Goal: Information Seeking & Learning: Check status

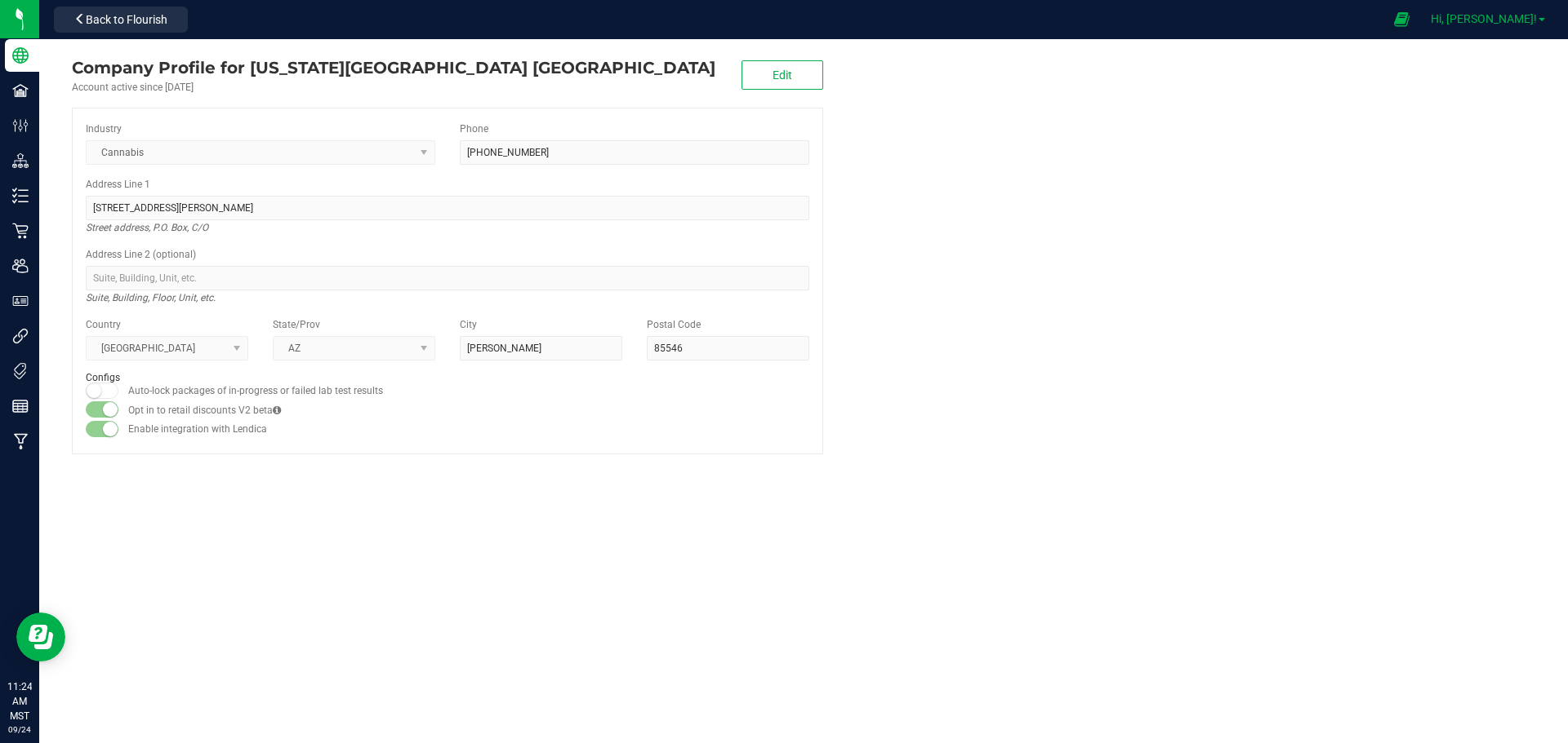
click at [1533, 18] on span "Hi, [PERSON_NAME]!" at bounding box center [1484, 18] width 106 height 13
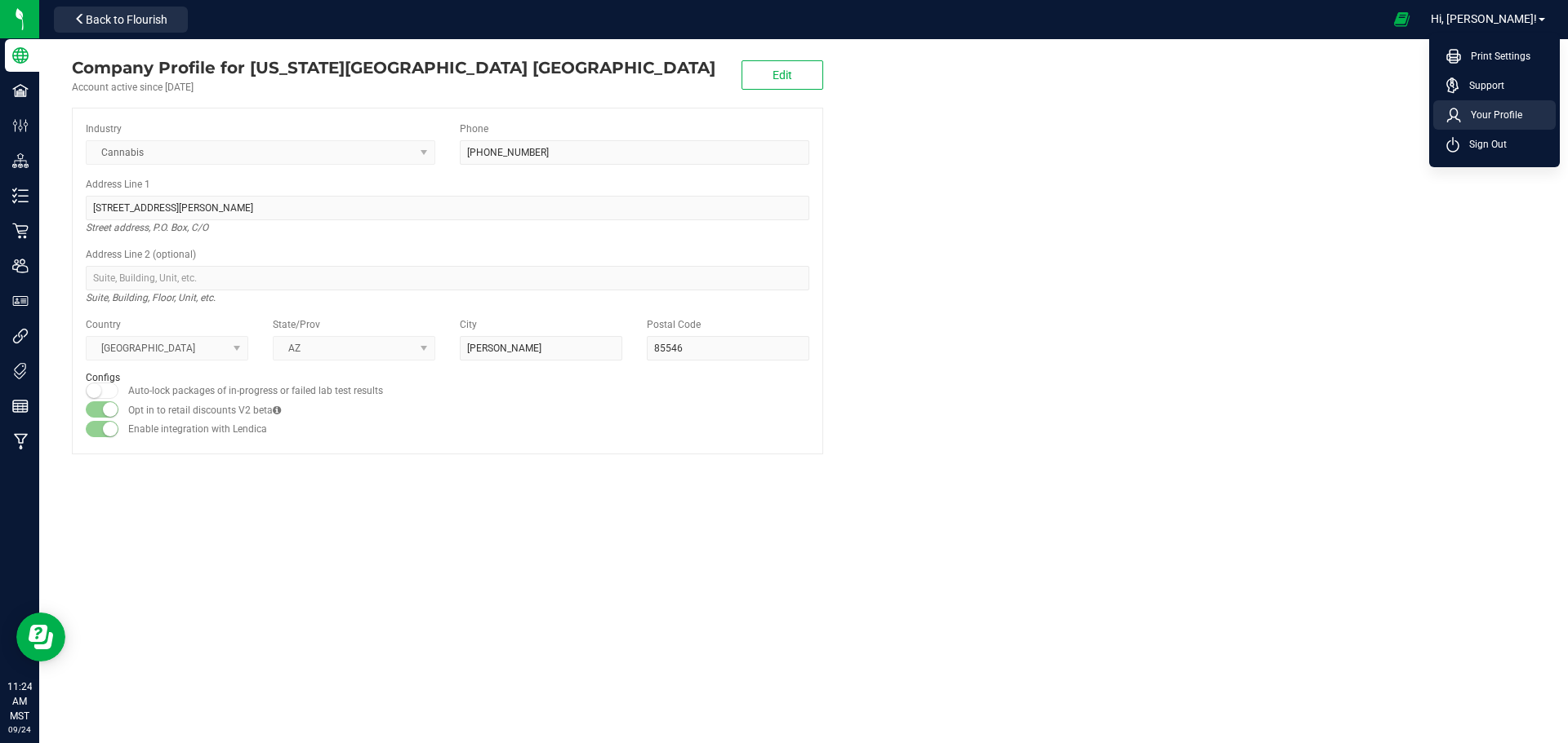
click at [1489, 111] on span "Your Profile" at bounding box center [1491, 115] width 61 height 16
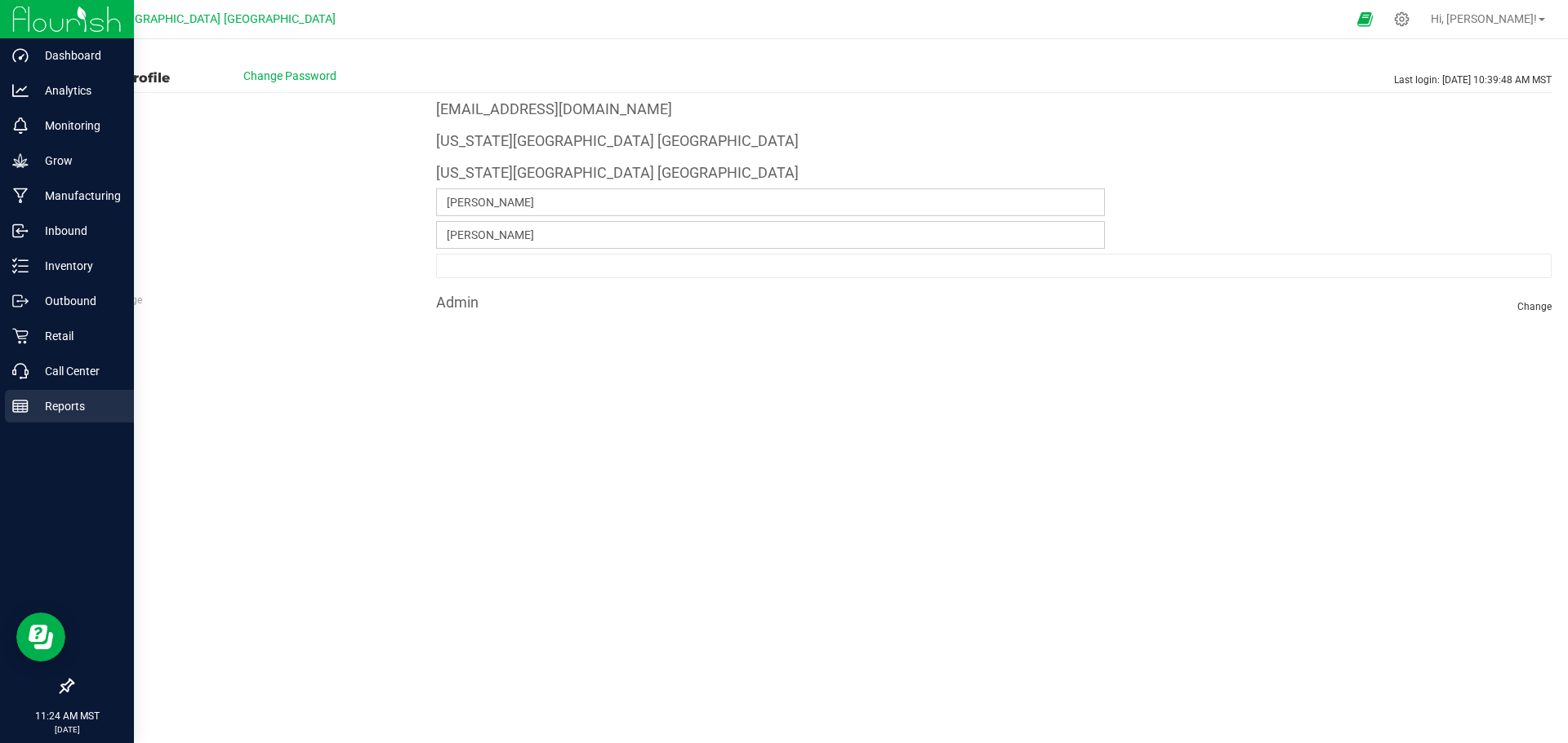
click at [67, 406] on p "Reports" at bounding box center [78, 406] width 98 height 19
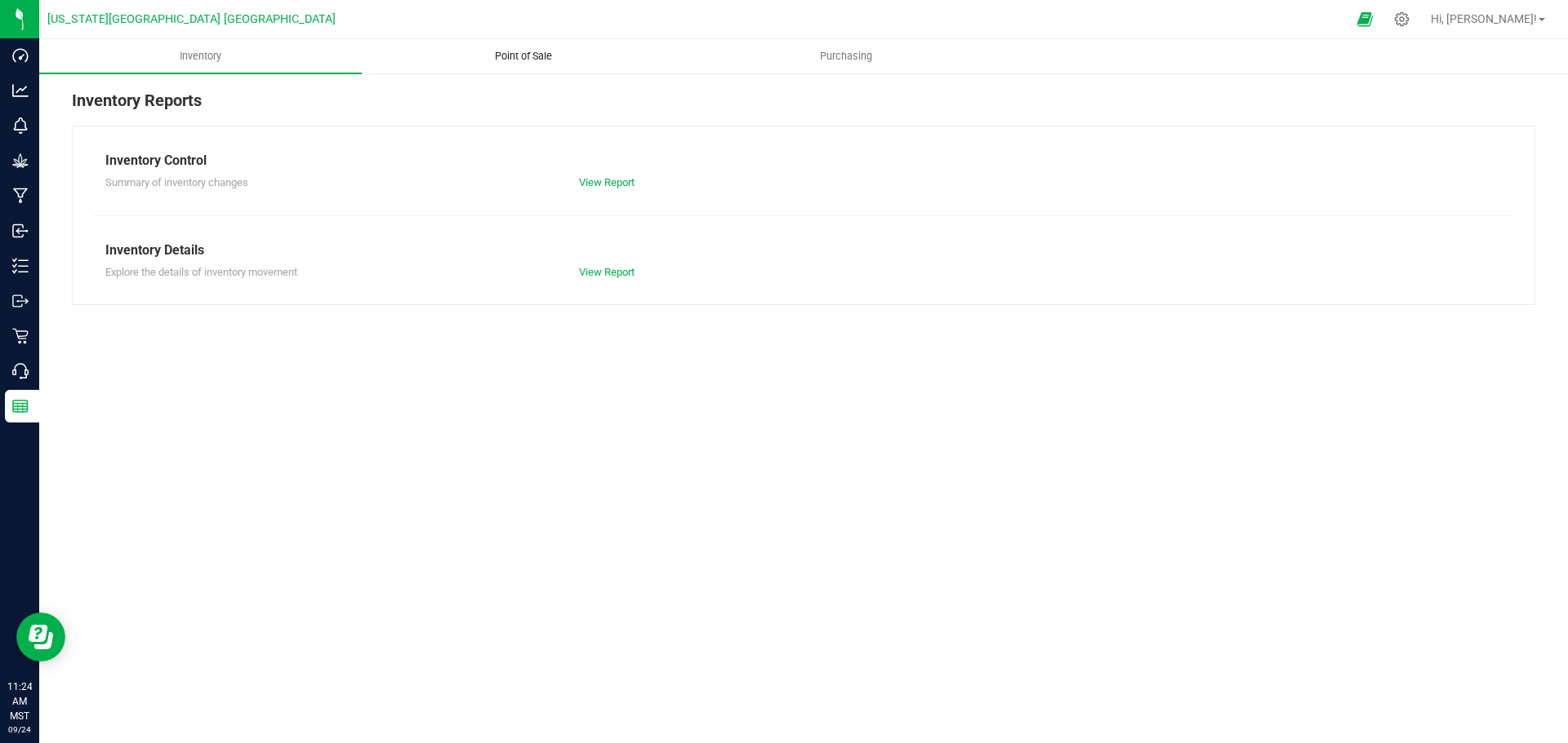
click at [520, 41] on uib-tab-heading "Point of Sale" at bounding box center [523, 56] width 321 height 33
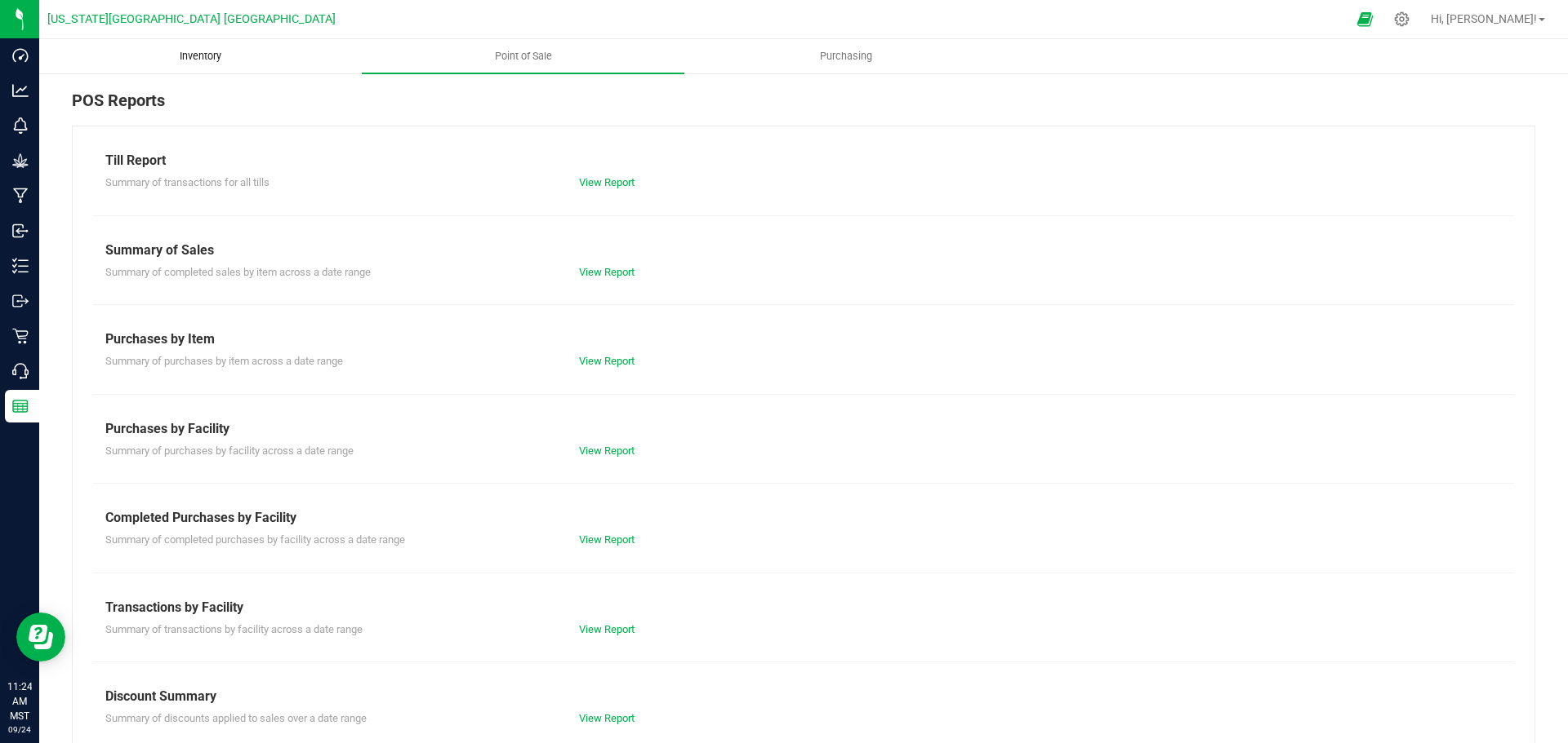
click at [207, 56] on span "Inventory" at bounding box center [200, 56] width 85 height 14
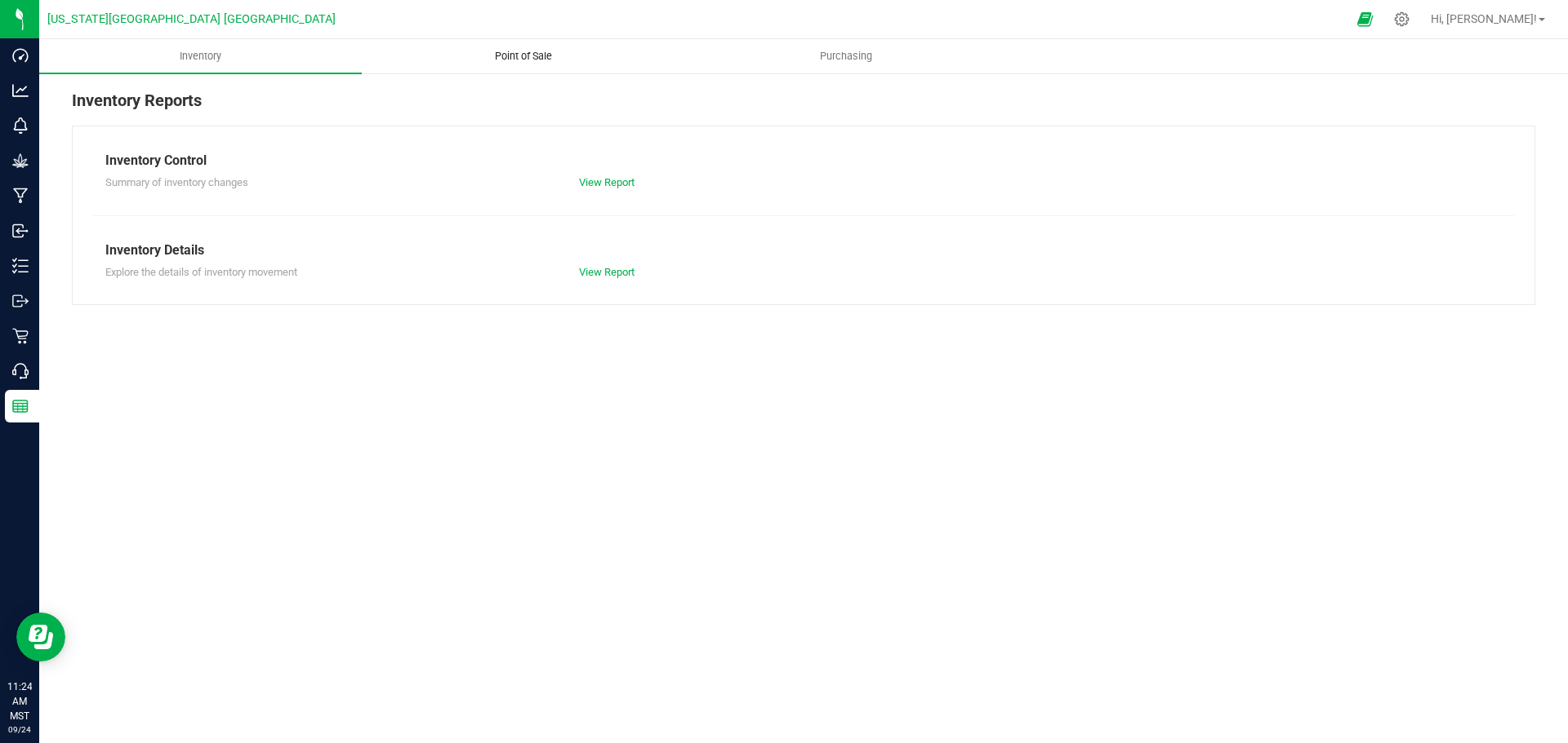
click at [531, 56] on span "Point of Sale" at bounding box center [524, 56] width 101 height 14
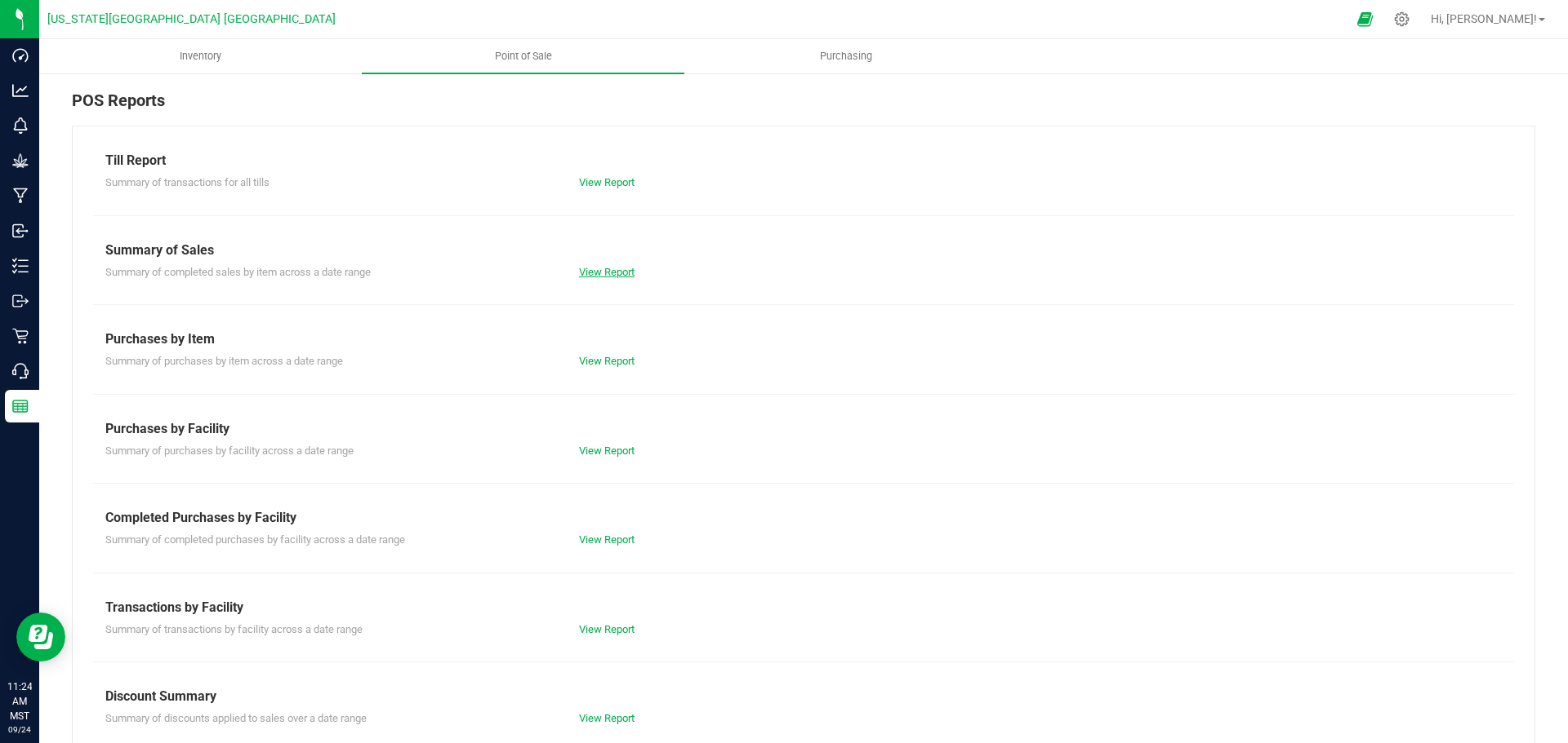
click at [612, 272] on link "View Report" at bounding box center [607, 272] width 56 height 12
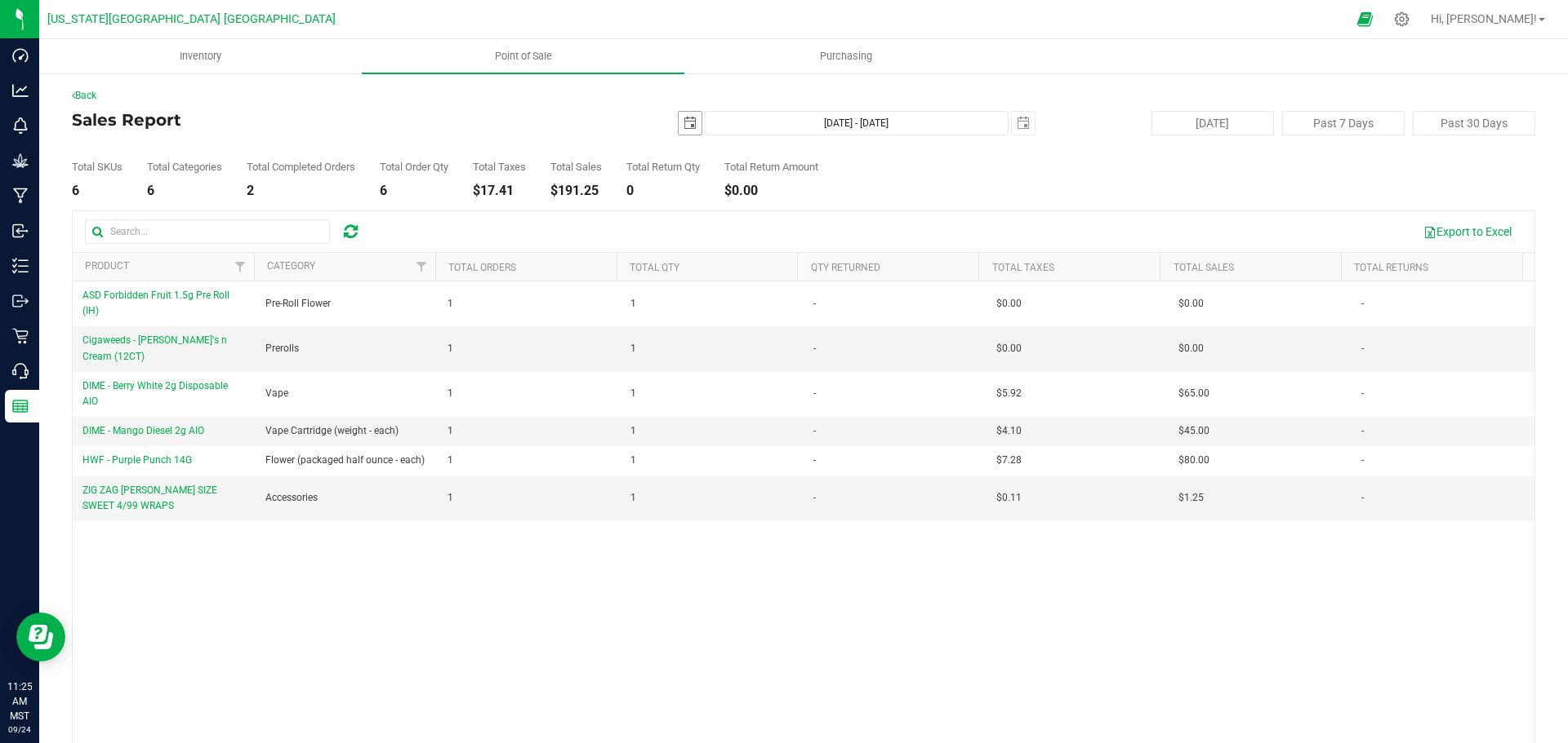
click at [683, 127] on span "select" at bounding box center [689, 122] width 13 height 13
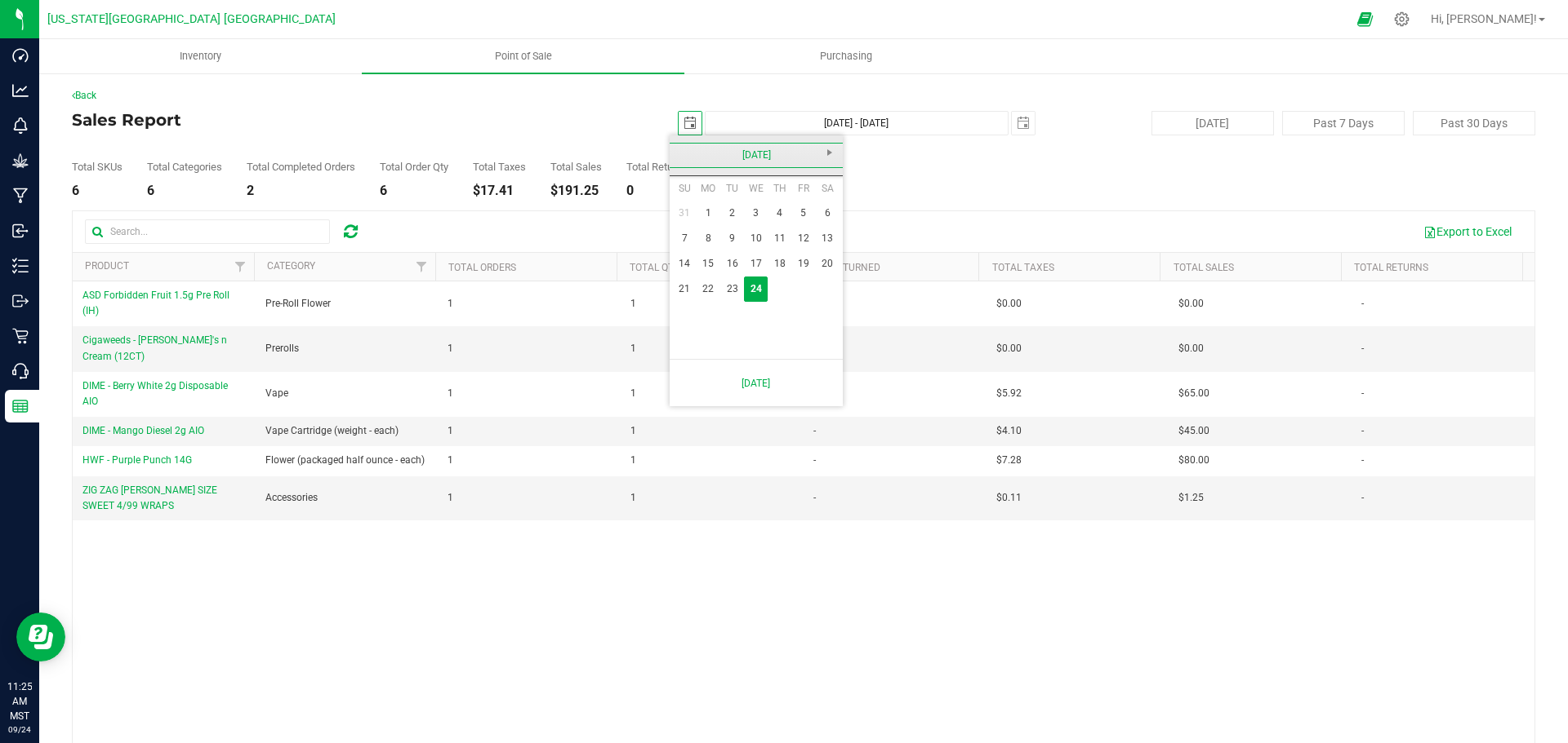
click at [742, 149] on link "[DATE]" at bounding box center [757, 155] width 176 height 25
click at [774, 240] on link "[DATE]" at bounding box center [776, 246] width 41 height 41
click at [732, 216] on link "1" at bounding box center [732, 214] width 24 height 25
type input "[DATE]"
type input "[DATE] - [DATE]"
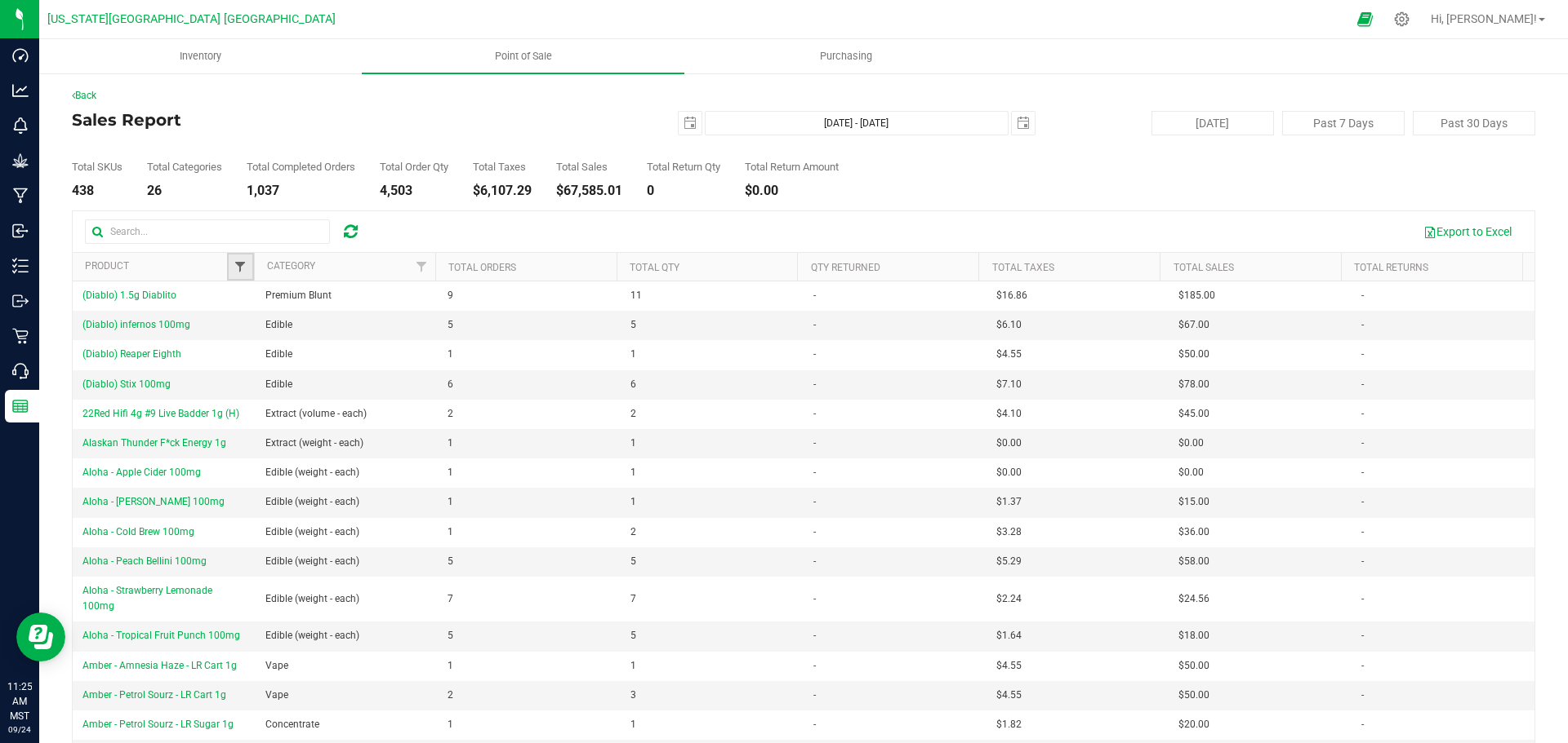
click at [239, 272] on span "Filter" at bounding box center [239, 266] width 13 height 13
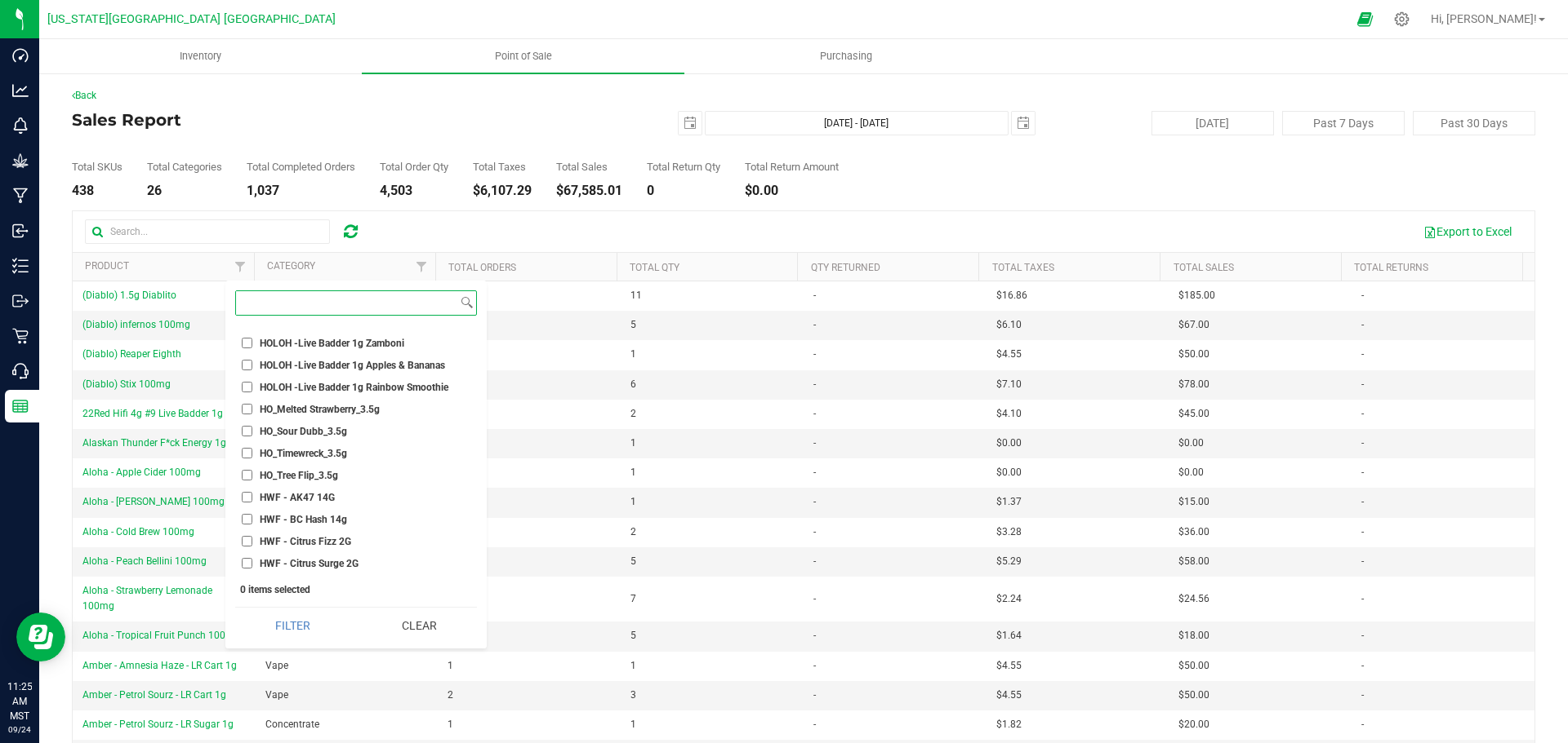
scroll to position [13546, 0]
click at [247, 364] on input "HWF - Gas Pedal 14g" at bounding box center [247, 362] width 11 height 11
checkbox input "true"
click at [246, 382] on input "HWF - Gorilla Cookies 14g" at bounding box center [247, 384] width 11 height 11
checkbox input "true"
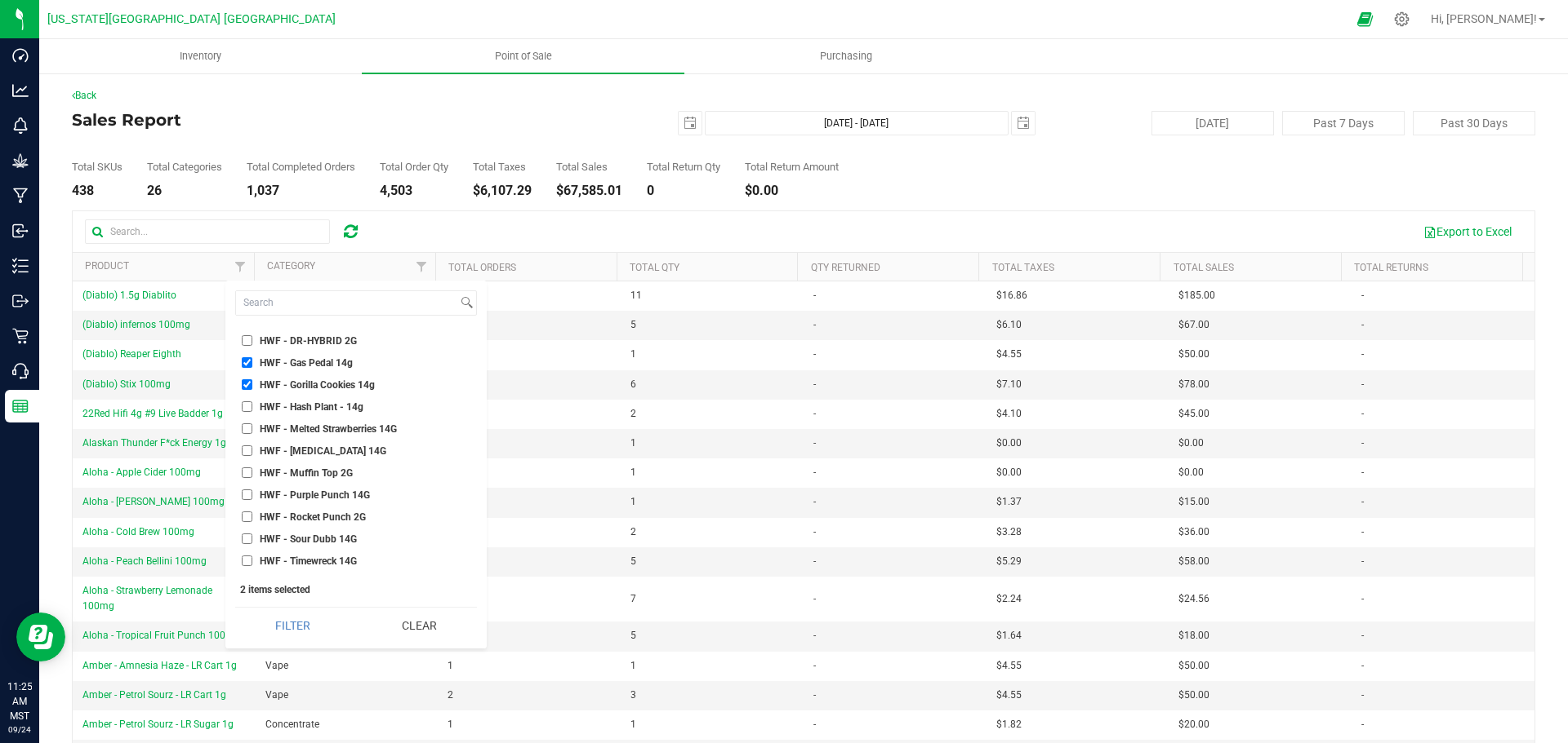
click at [246, 407] on input "HWF - Hash Plant - 14g" at bounding box center [247, 407] width 11 height 11
checkbox input "true"
click at [243, 429] on input "HWF - Melted Strawberries 14G" at bounding box center [247, 429] width 11 height 11
checkbox input "true"
click at [245, 453] on input "HWF - [MEDICAL_DATA] 14G" at bounding box center [247, 451] width 11 height 11
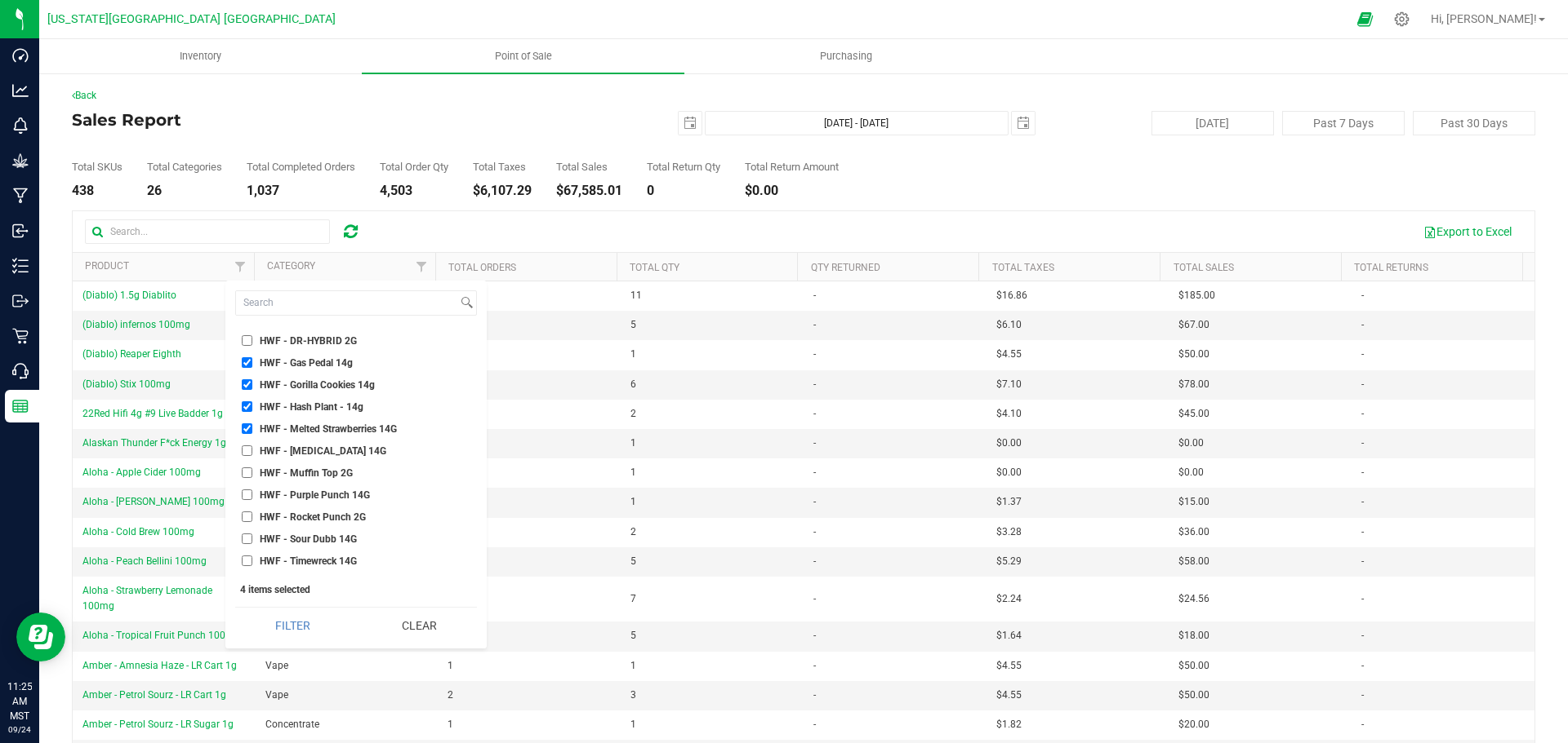
checkbox input "true"
click at [249, 496] on input "HWF - Purple Punch 14G" at bounding box center [247, 495] width 11 height 11
checkbox input "true"
click at [246, 537] on input "HWF - Sour Dubb 14G" at bounding box center [247, 539] width 11 height 11
checkbox input "true"
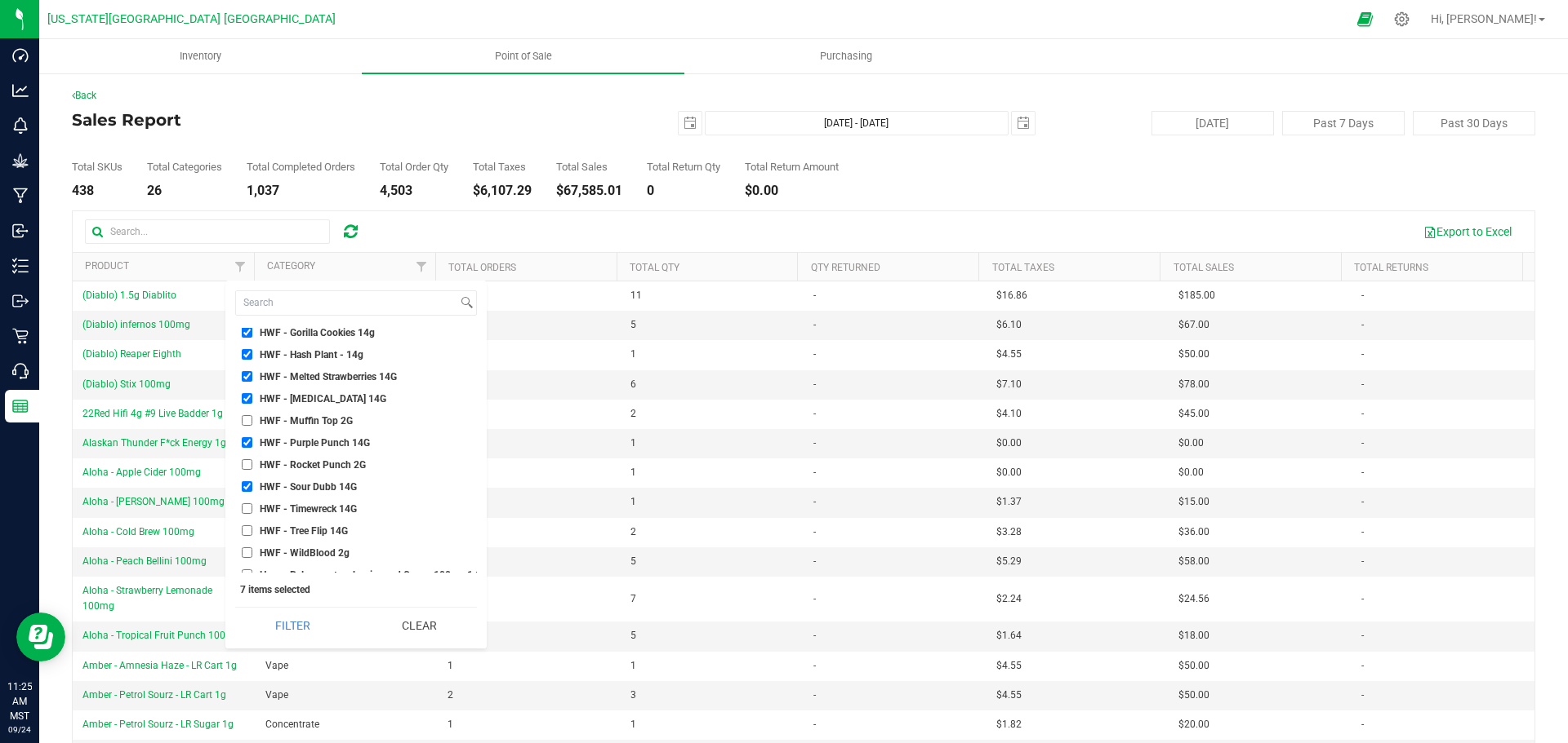
scroll to position [13627, 0]
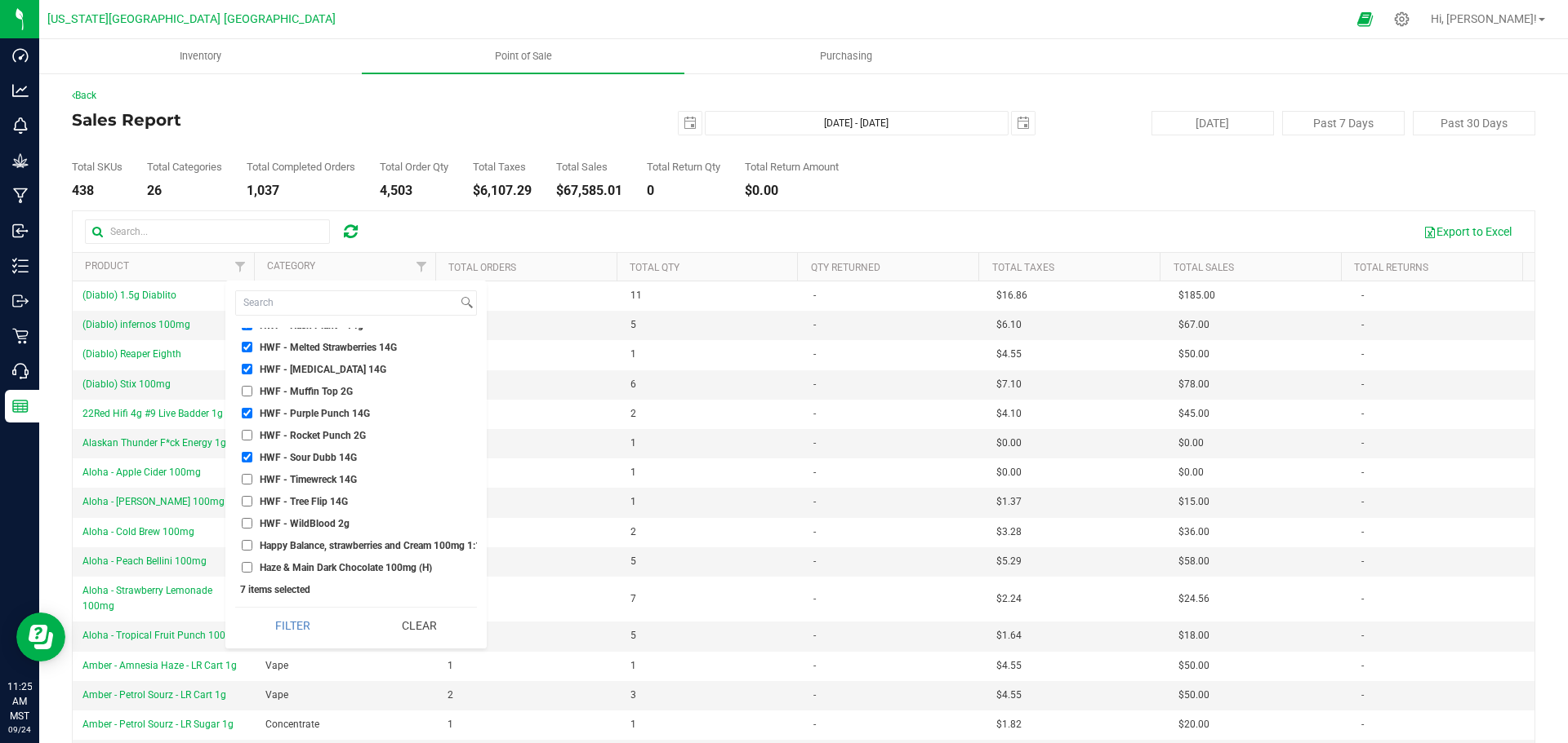
click at [247, 481] on input "HWF - Timewreck 14G" at bounding box center [247, 480] width 11 height 11
checkbox input "true"
click at [248, 502] on input "HWF - Tree Flip 14G" at bounding box center [247, 502] width 11 height 11
checkbox input "true"
click at [301, 614] on button "Filter" at bounding box center [292, 626] width 115 height 36
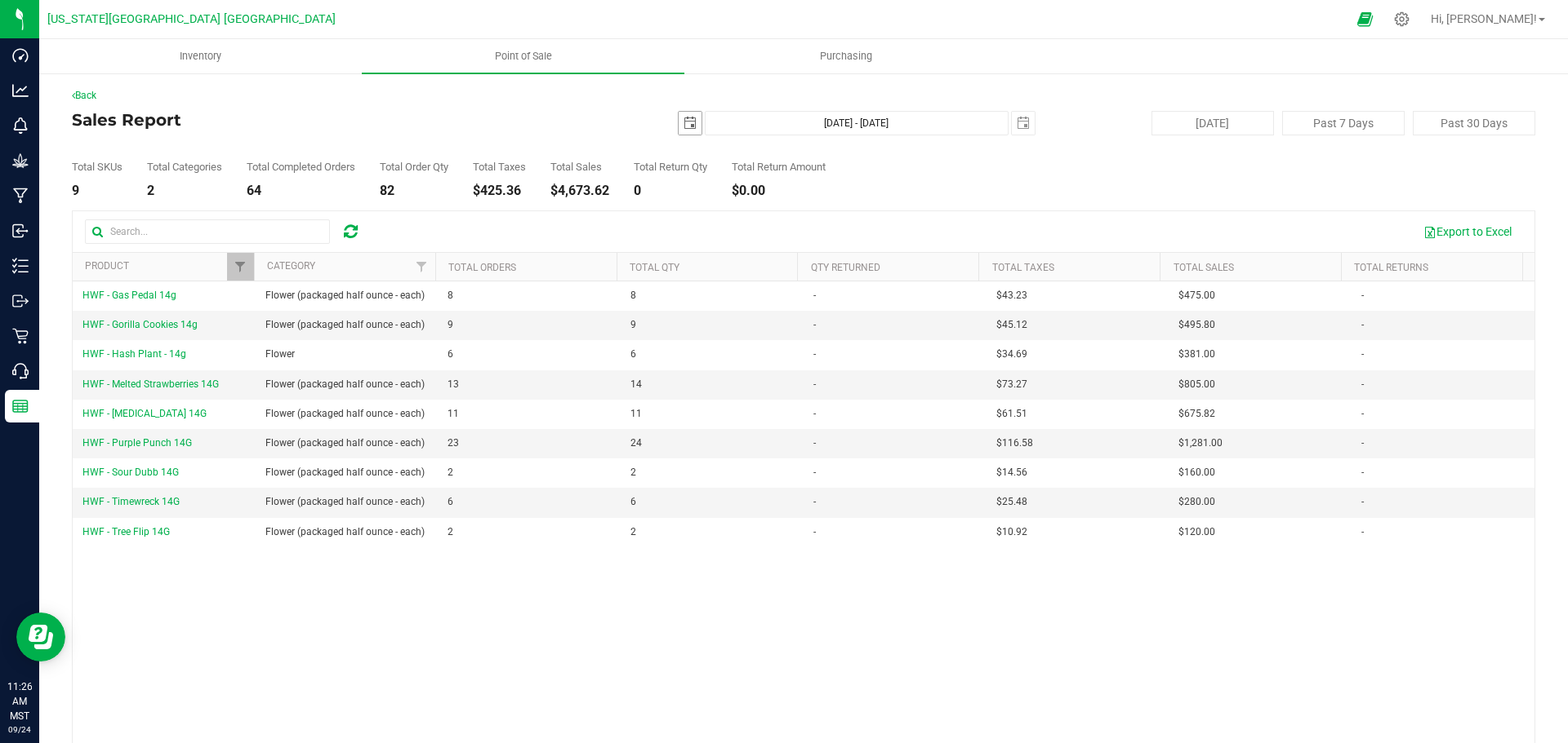
click at [683, 127] on span "select" at bounding box center [689, 122] width 13 height 13
click at [740, 155] on link "[DATE]" at bounding box center [757, 155] width 176 height 25
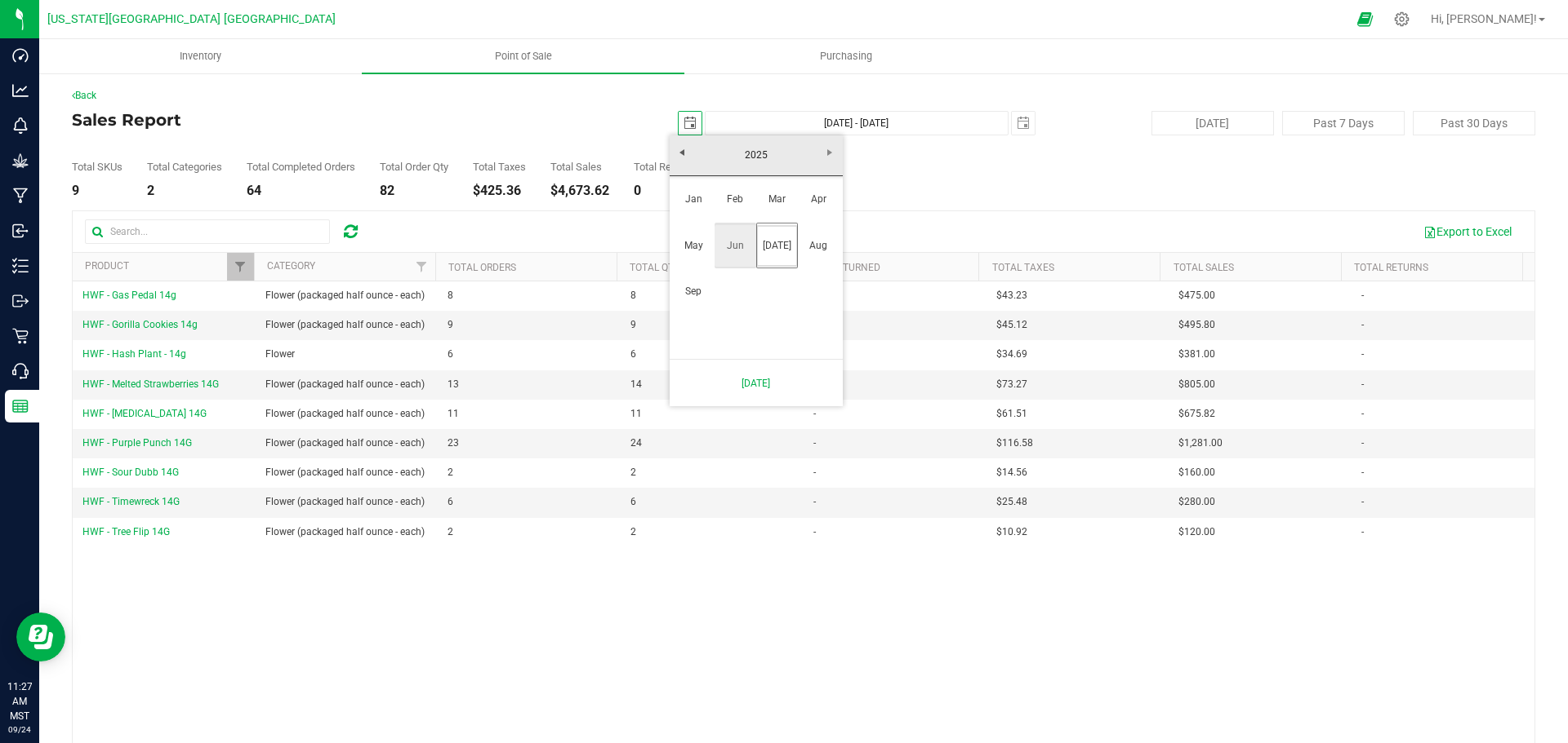
click at [726, 240] on link "Jun" at bounding box center [735, 246] width 41 height 41
click at [686, 220] on link "1" at bounding box center [684, 214] width 24 height 25
type input "[DATE]"
type input "[DATE] - [DATE]"
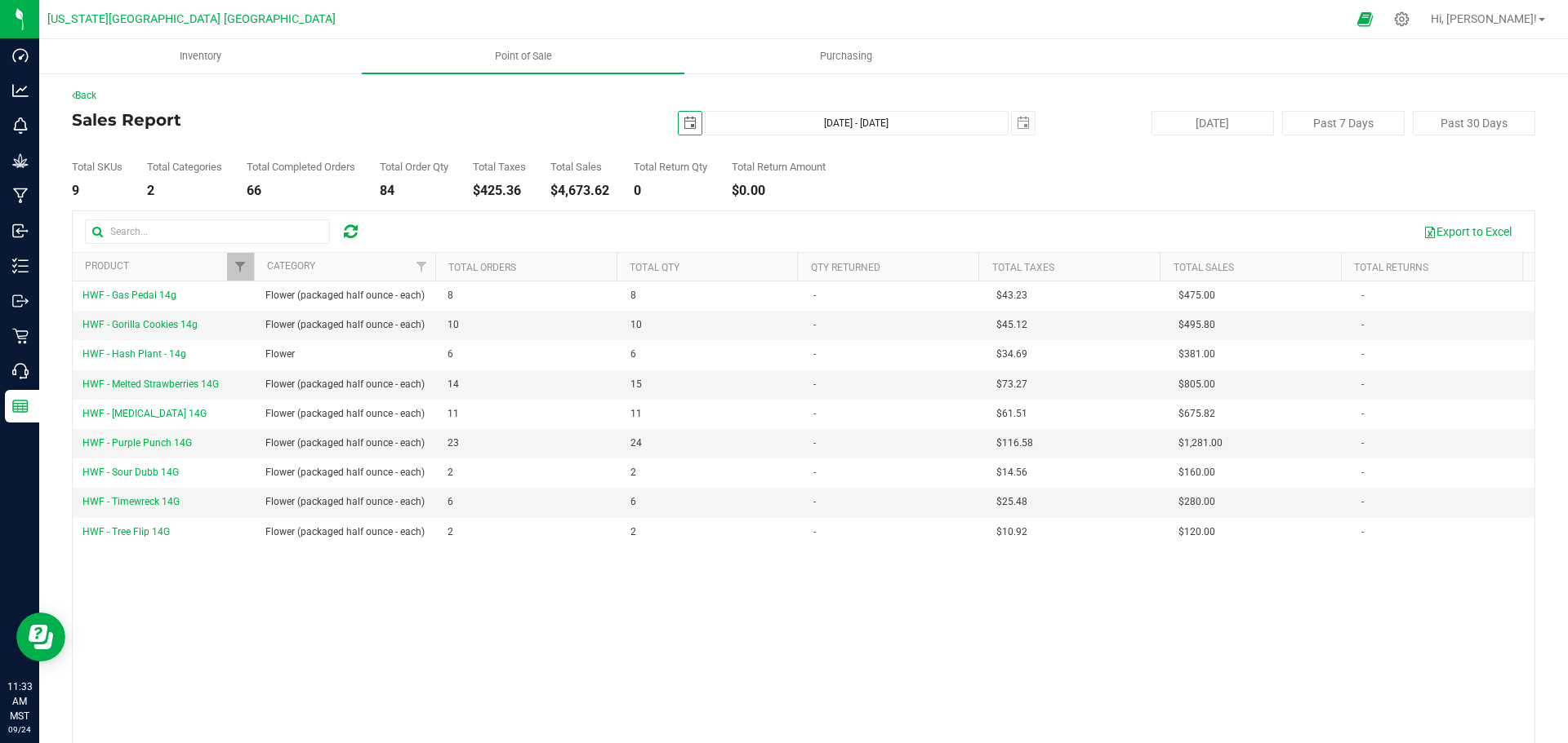
click at [683, 122] on span "select" at bounding box center [689, 122] width 13 height 13
click at [706, 311] on link "30" at bounding box center [708, 315] width 24 height 25
type input "[DATE]"
type input "[DATE] - [DATE]"
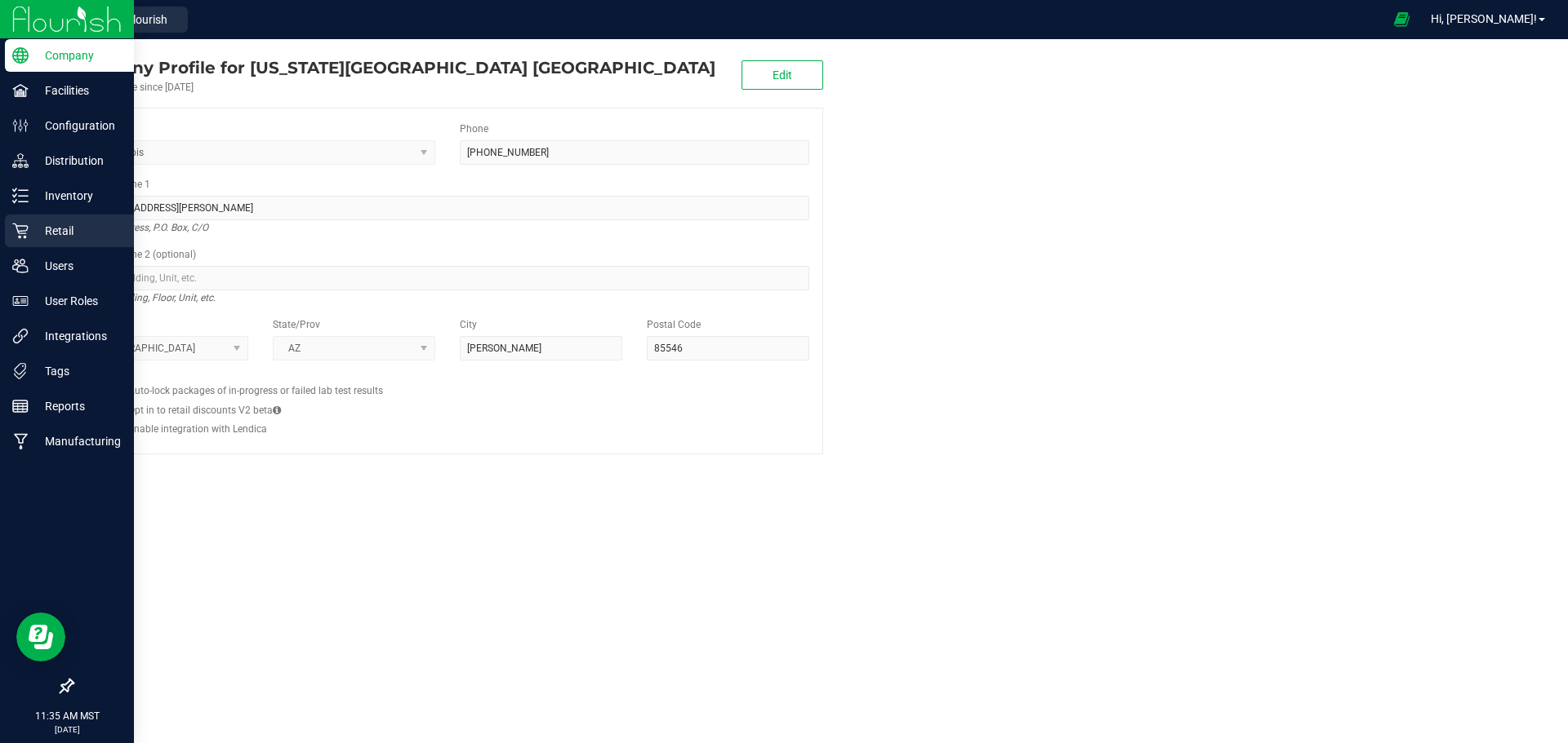
click at [56, 230] on p "Retail" at bounding box center [78, 230] width 98 height 19
